Goal: Find specific page/section: Find specific page/section

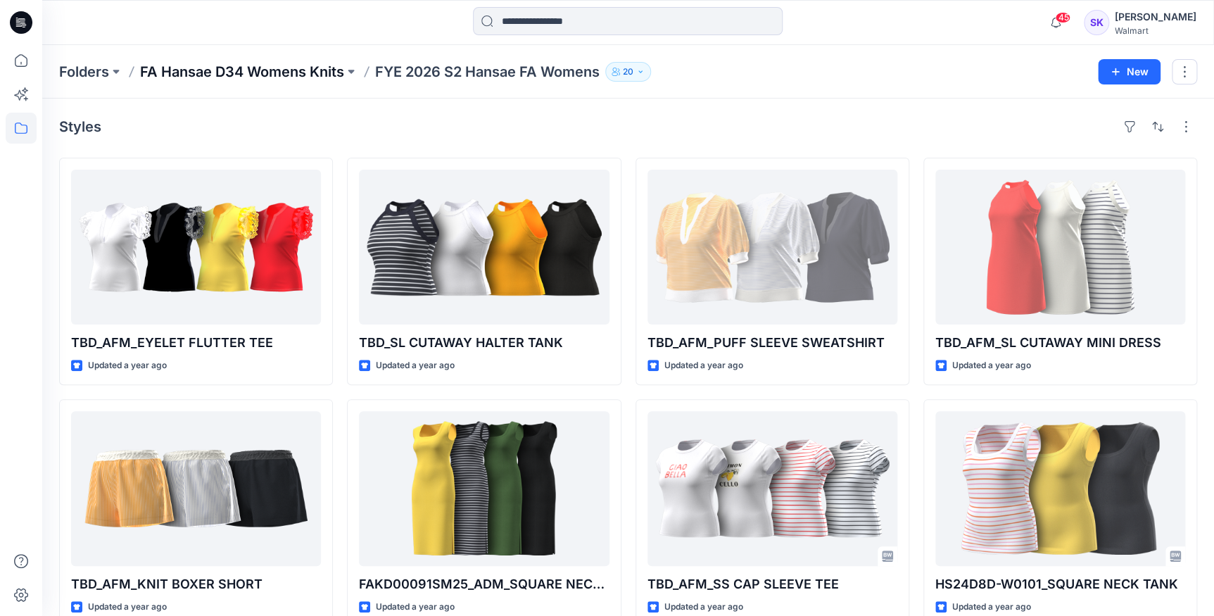
click at [317, 71] on p "FA Hansae D34 Womens Knits" at bounding box center [242, 72] width 204 height 20
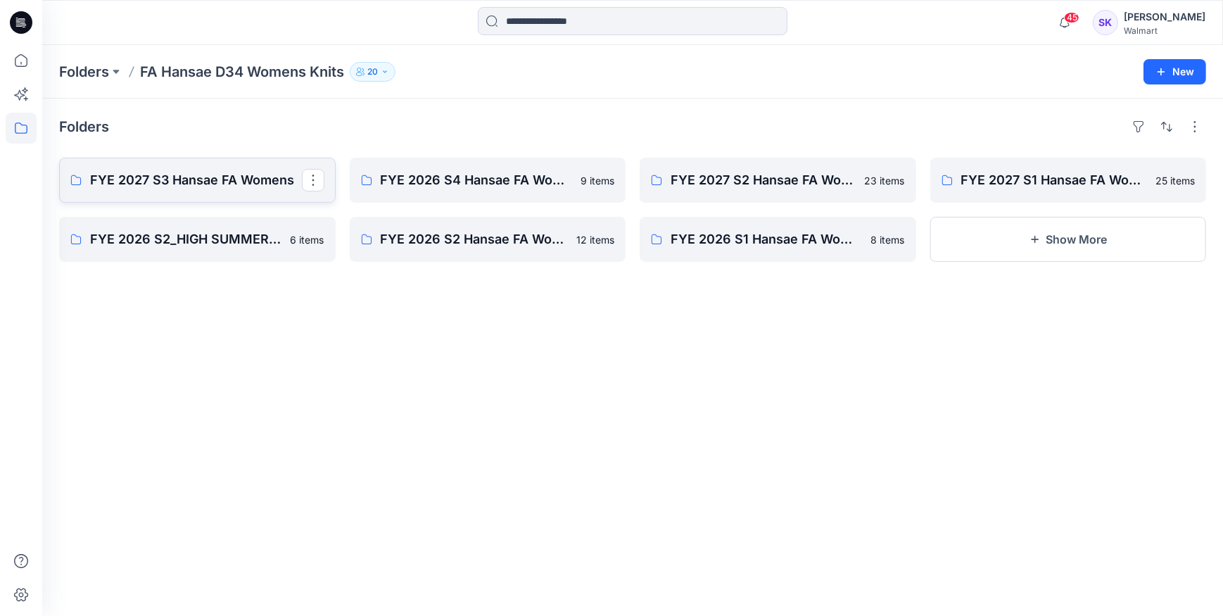
click at [213, 179] on p "FYE 2027 S3 Hansae FA Womens" at bounding box center [196, 180] width 212 height 20
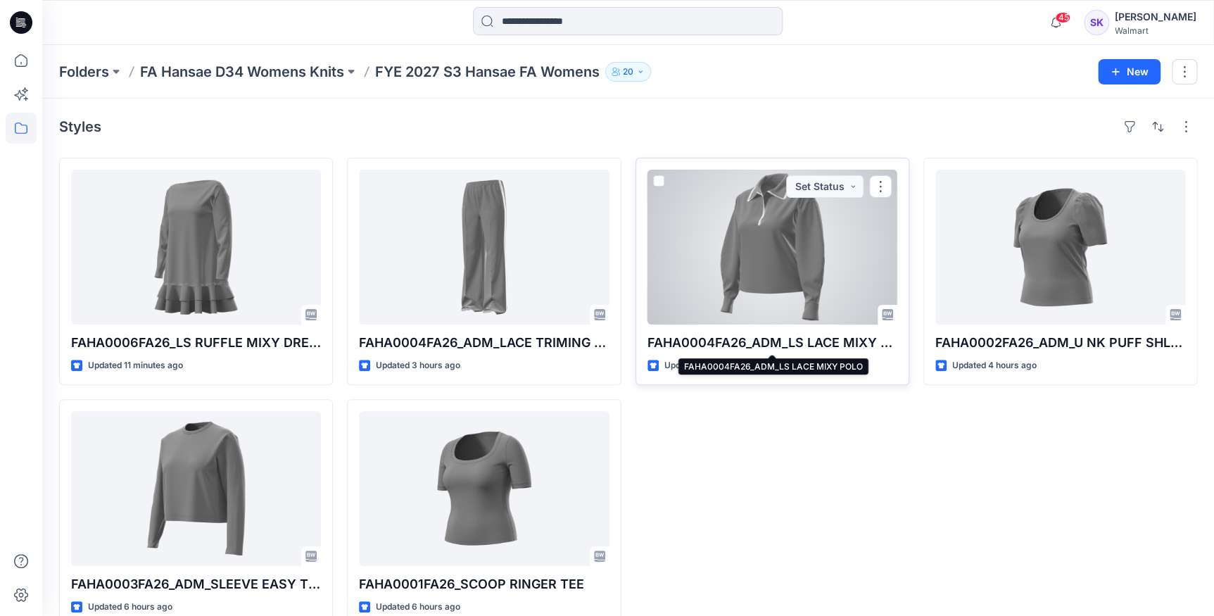
click at [787, 341] on p "FAHA0004FA26_ADM_LS LACE MIXY POLO" at bounding box center [772, 343] width 250 height 20
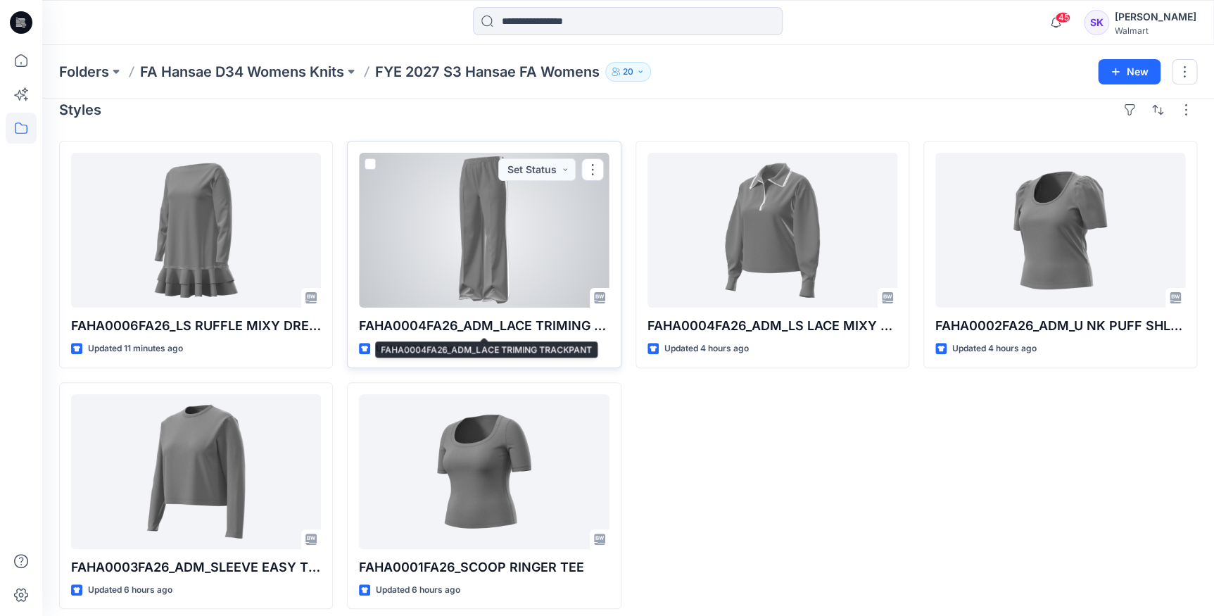
scroll to position [27, 0]
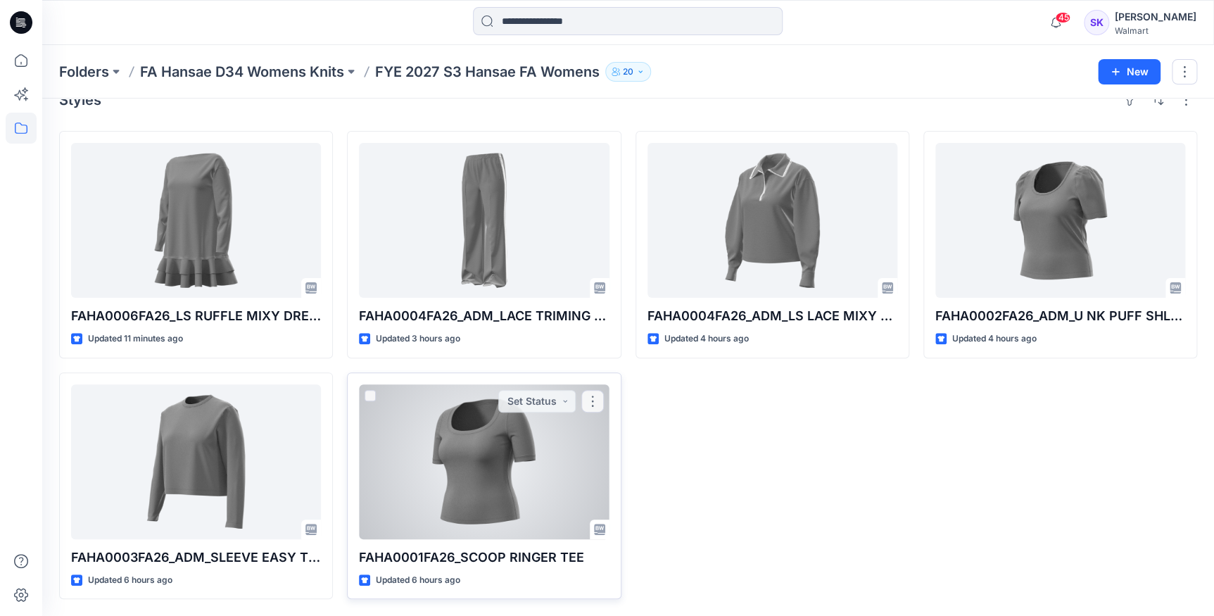
click at [500, 442] on div at bounding box center [484, 461] width 250 height 155
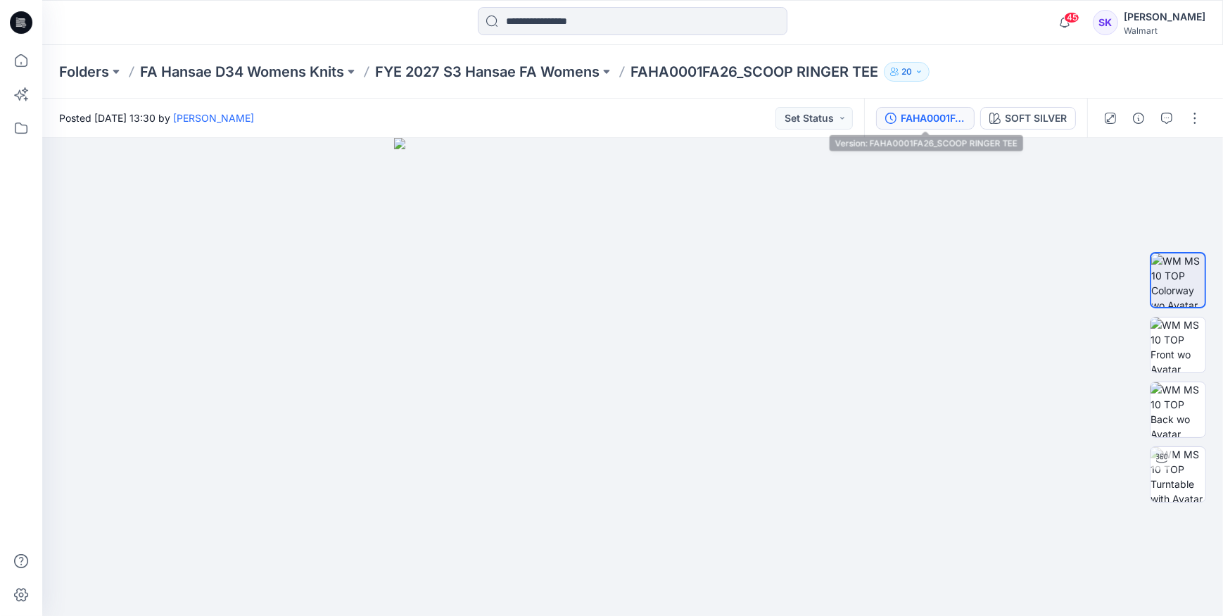
click at [931, 120] on div "FAHA0001FA26_SCOOP RINGER TEE" at bounding box center [933, 117] width 65 height 15
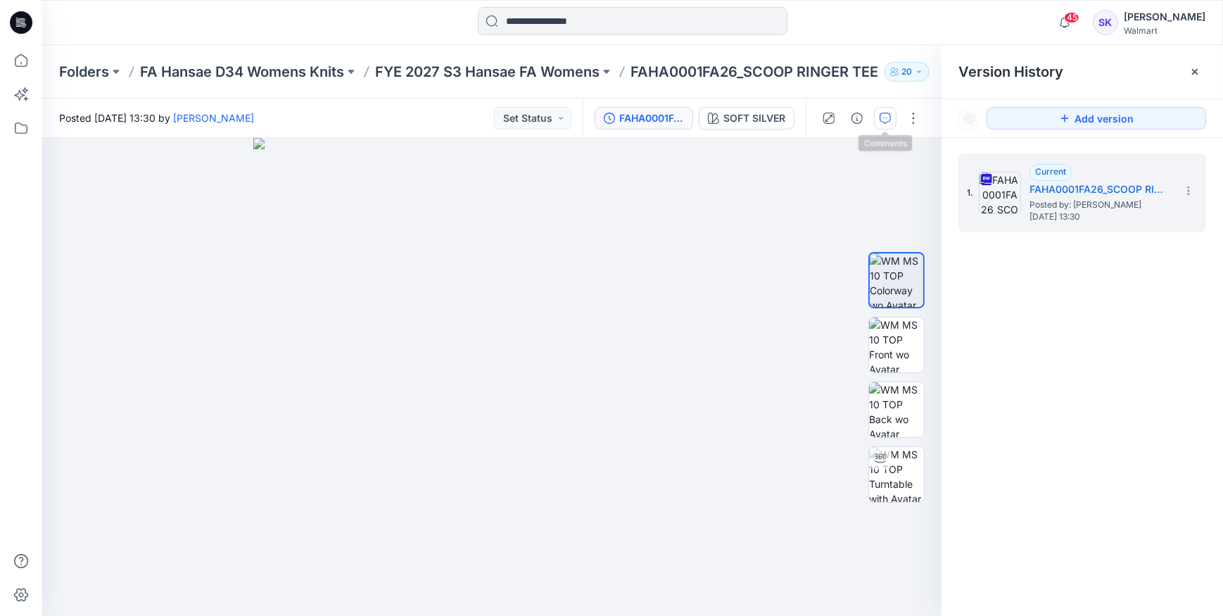
click at [879, 116] on button "button" at bounding box center [885, 118] width 23 height 23
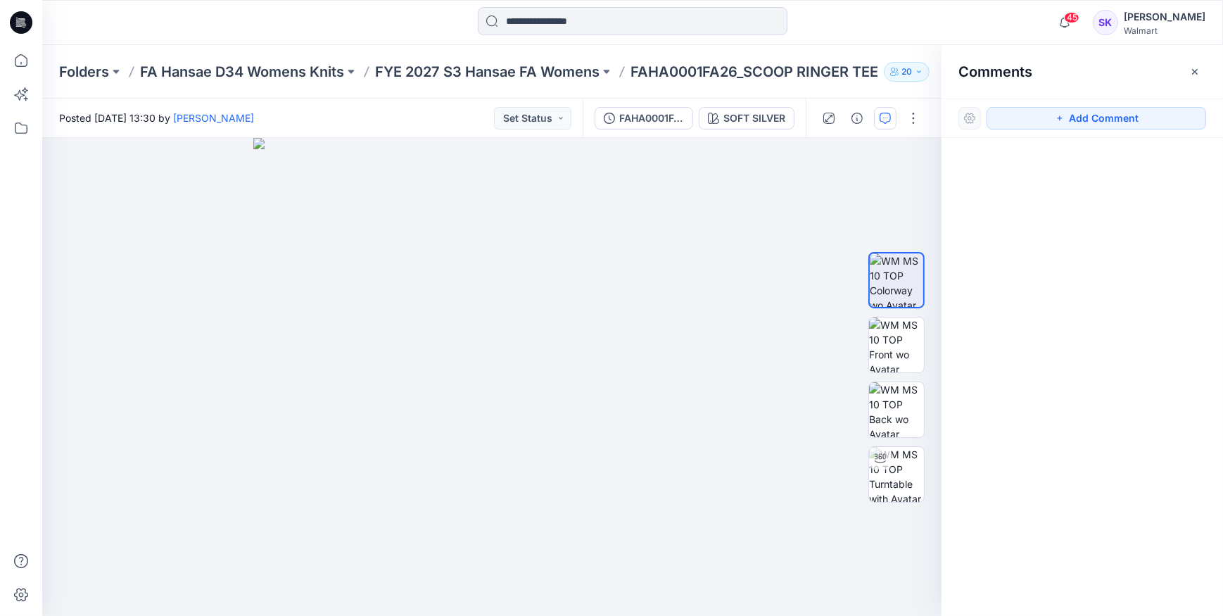
click at [78, 74] on p "Folders" at bounding box center [84, 72] width 50 height 20
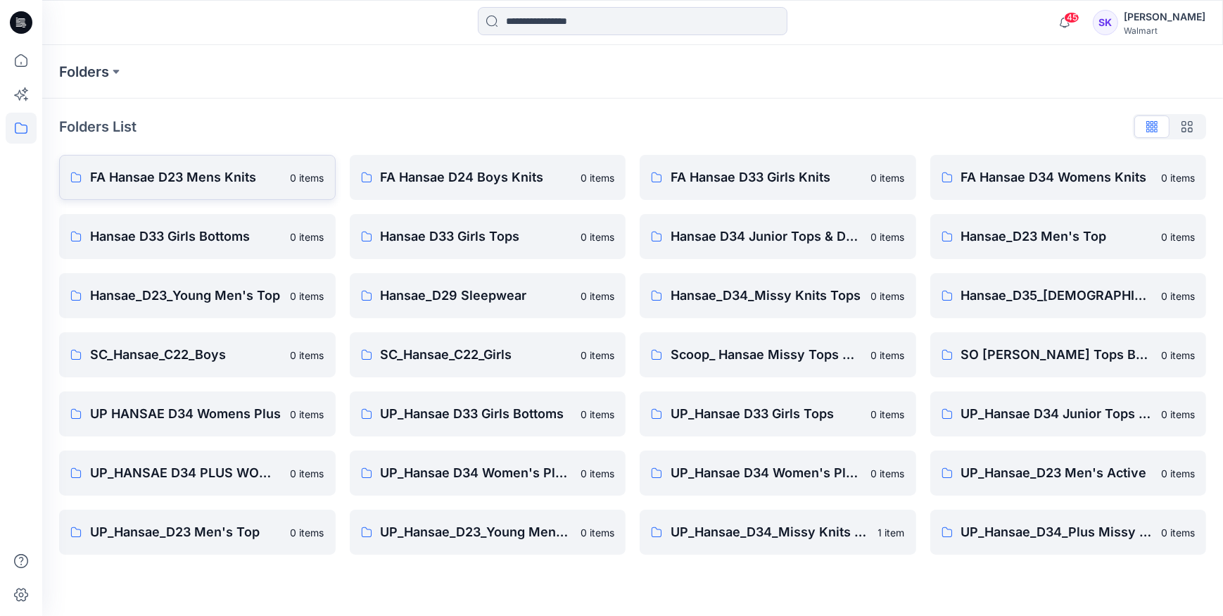
click at [215, 178] on p "FA Hansae D23 Mens Knits" at bounding box center [186, 178] width 192 height 20
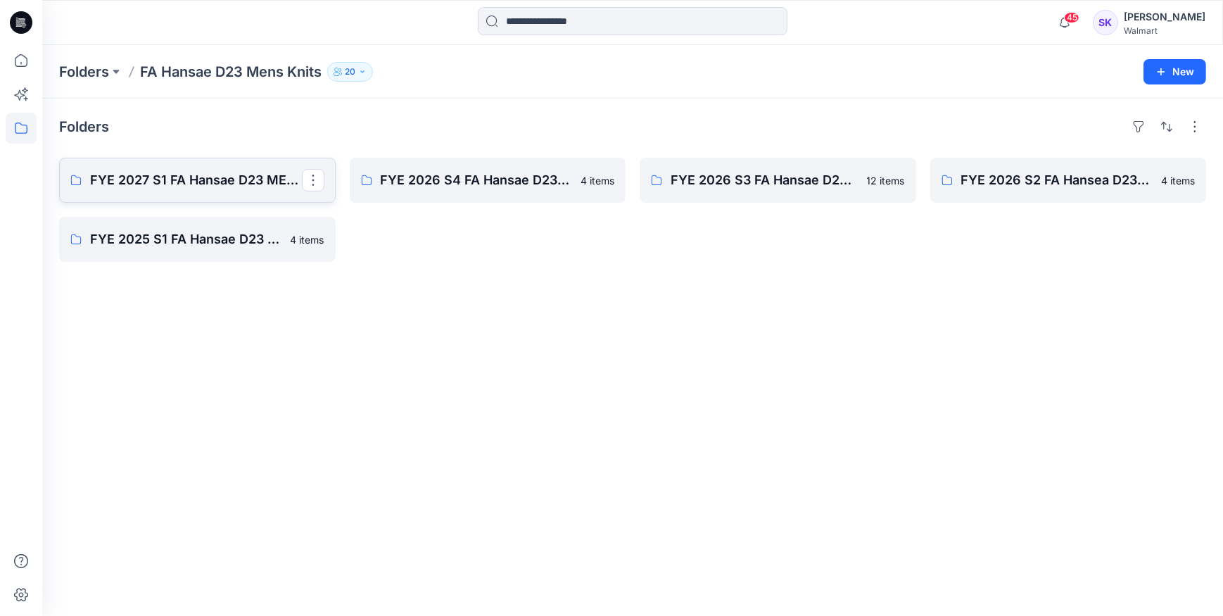
click at [197, 187] on p "FYE 2027 S1 FA Hansae D23 MENS KNIT" at bounding box center [196, 180] width 212 height 20
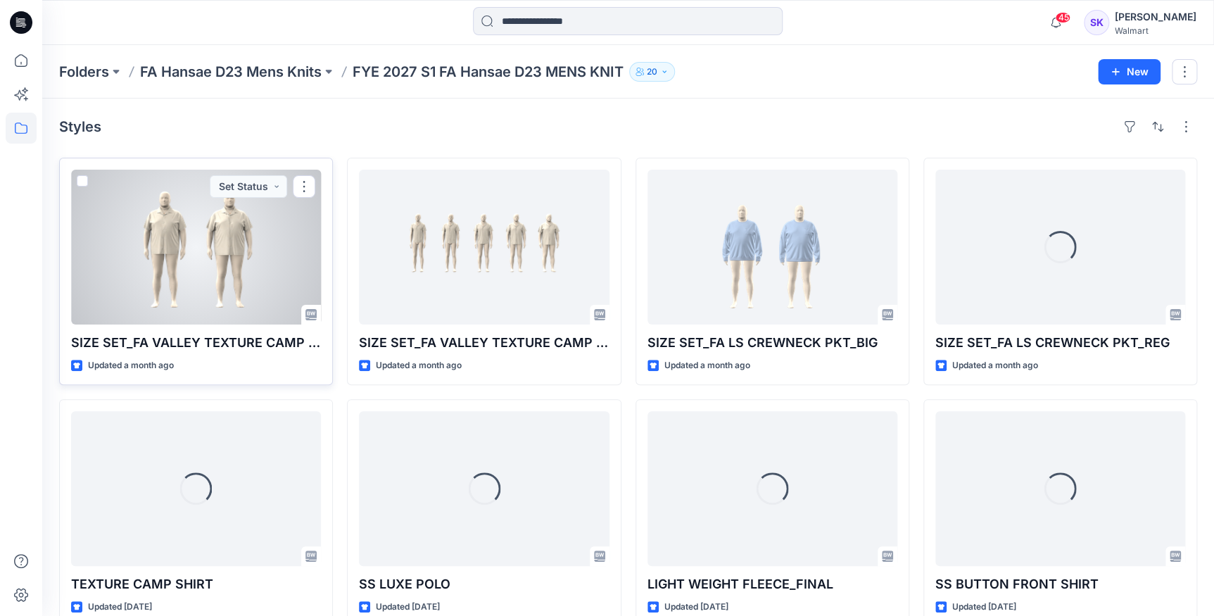
click at [215, 274] on div at bounding box center [196, 247] width 250 height 155
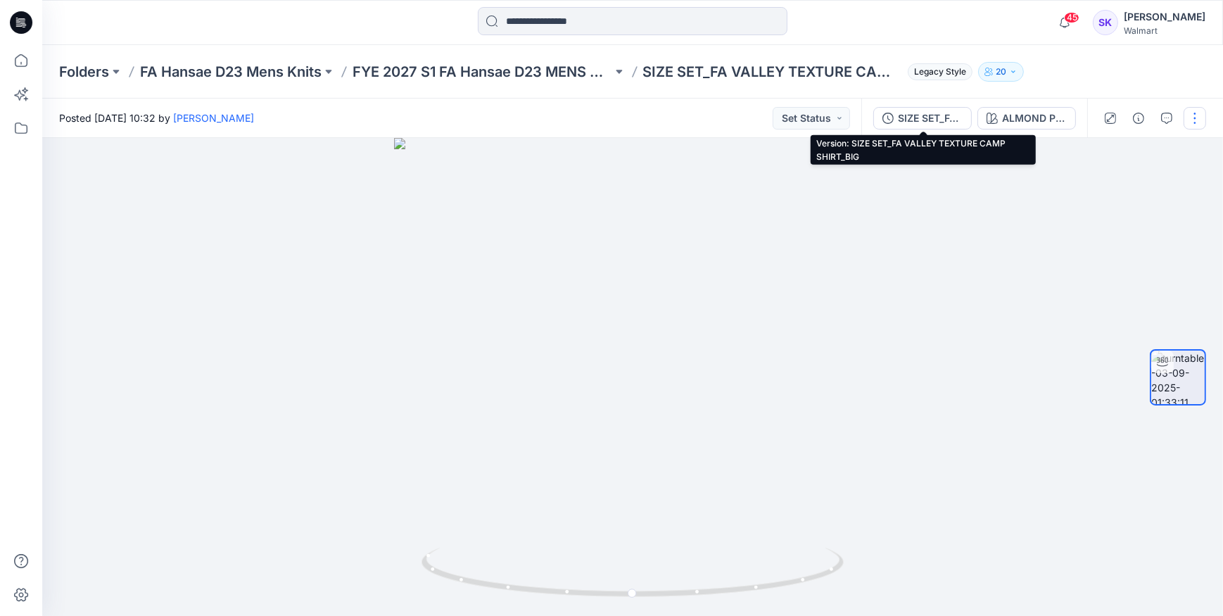
click at [922, 120] on div "SIZE SET_FA VALLEY TEXTURE CAMP SHIRT_BIG" at bounding box center [930, 117] width 65 height 15
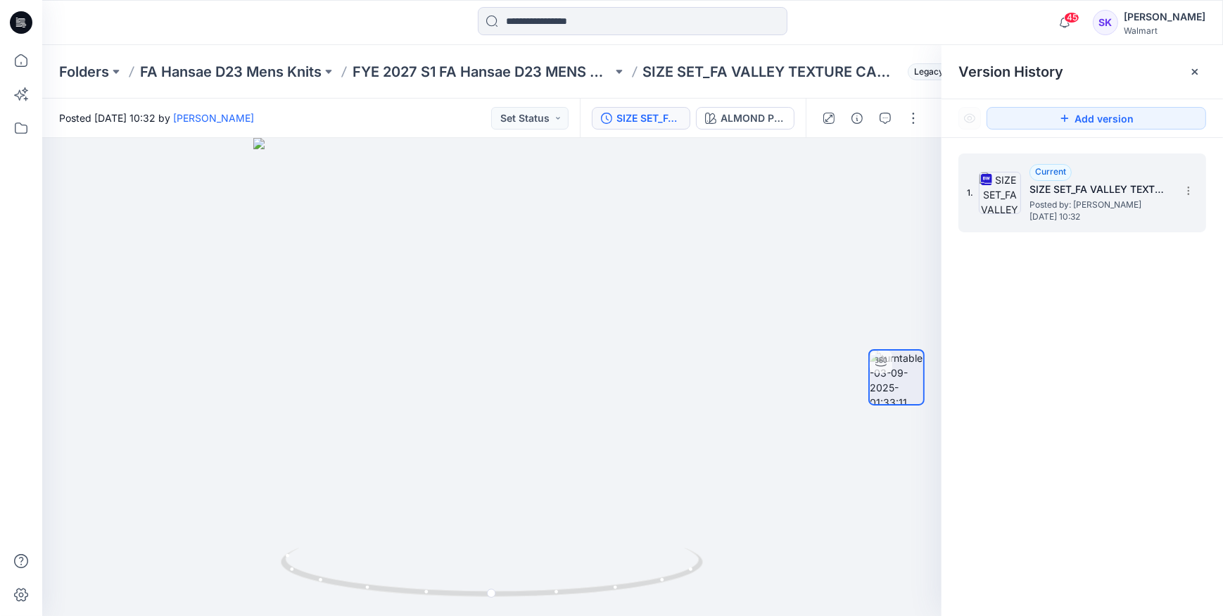
click at [1096, 212] on span "[DATE] 10:32" at bounding box center [1100, 217] width 141 height 10
click at [884, 120] on icon "button" at bounding box center [885, 118] width 11 height 11
